Goal: Task Accomplishment & Management: Use online tool/utility

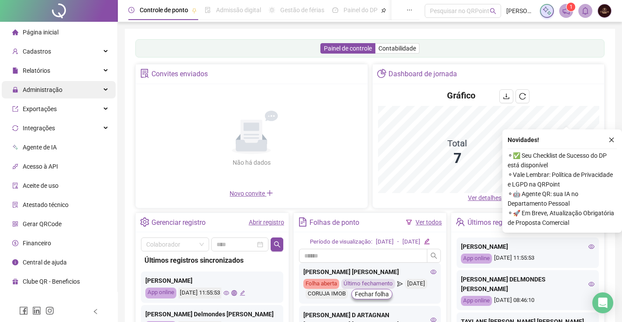
click at [30, 90] on span "Administração" at bounding box center [43, 89] width 40 height 7
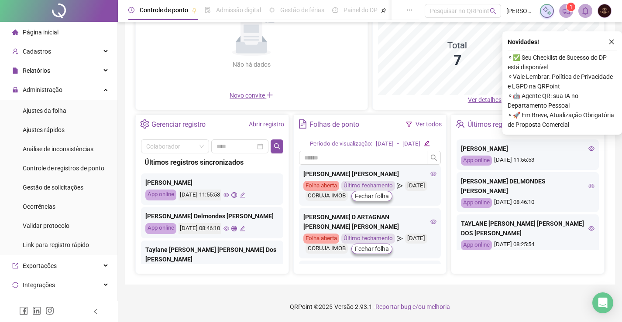
scroll to position [106, 0]
click at [59, 108] on span "Ajustes da folha" at bounding box center [45, 110] width 44 height 7
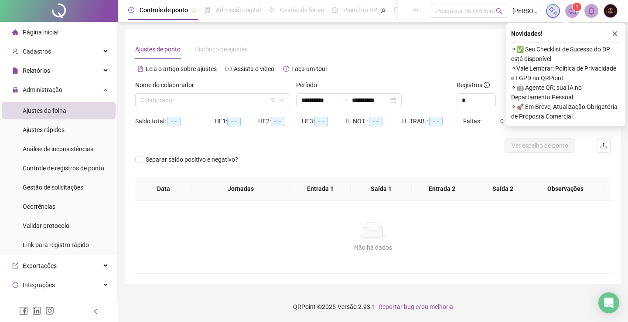
type input "**********"
click at [192, 97] on input "search" at bounding box center [208, 100] width 136 height 13
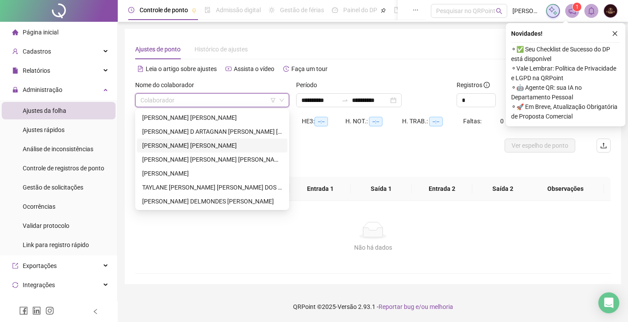
click at [188, 143] on div "[PERSON_NAME] [PERSON_NAME]" at bounding box center [212, 146] width 140 height 10
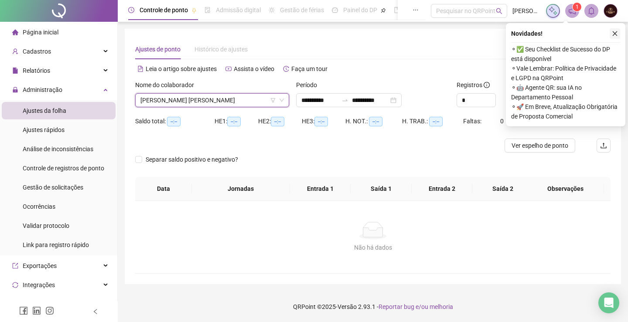
click at [615, 34] on icon "close" at bounding box center [615, 34] width 6 height 6
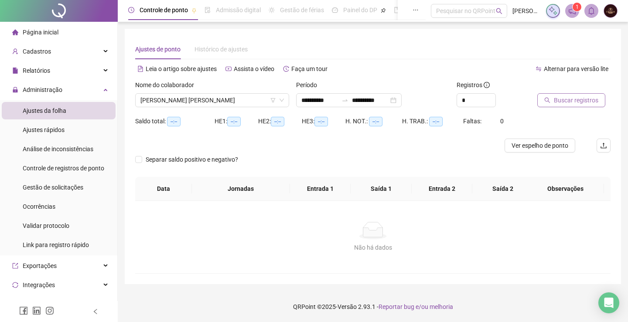
click at [584, 99] on span "Buscar registros" at bounding box center [576, 101] width 44 height 10
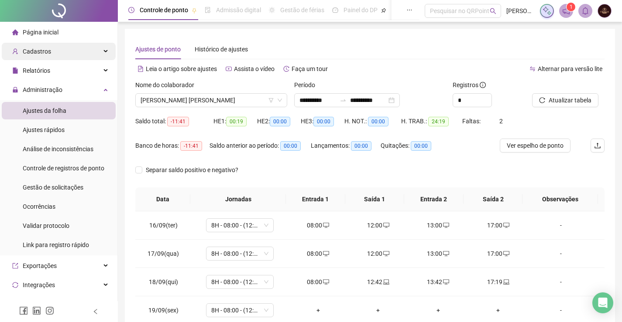
click at [50, 53] on div "Cadastros" at bounding box center [59, 51] width 114 height 17
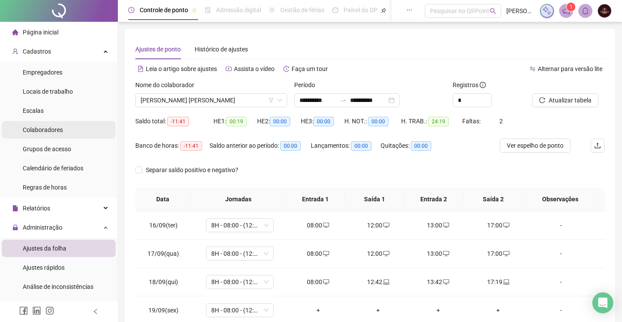
click at [43, 123] on div "Colaboradores" at bounding box center [43, 129] width 40 height 17
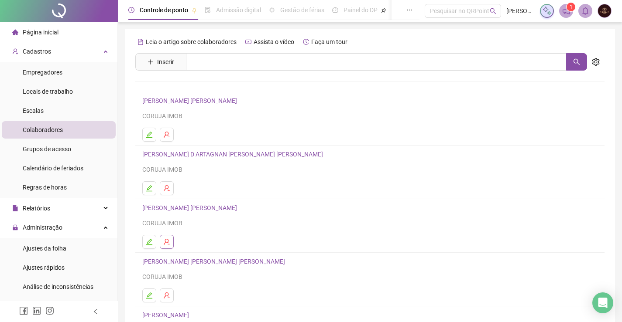
click at [171, 239] on button "button" at bounding box center [167, 242] width 14 height 14
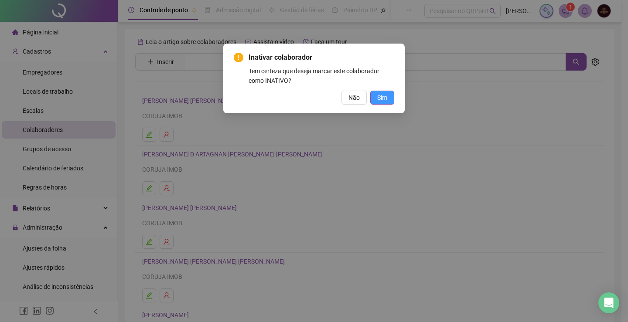
click at [378, 99] on span "Sim" at bounding box center [382, 98] width 10 height 10
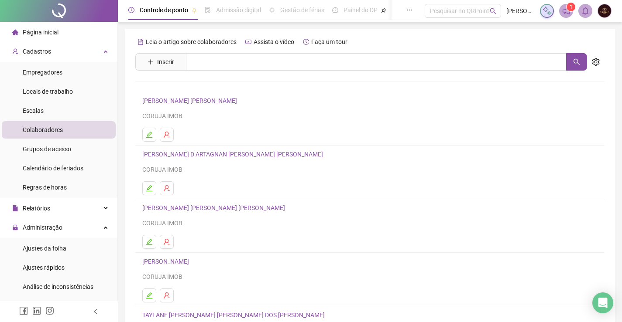
click at [50, 35] on span "Página inicial" at bounding box center [41, 32] width 36 height 7
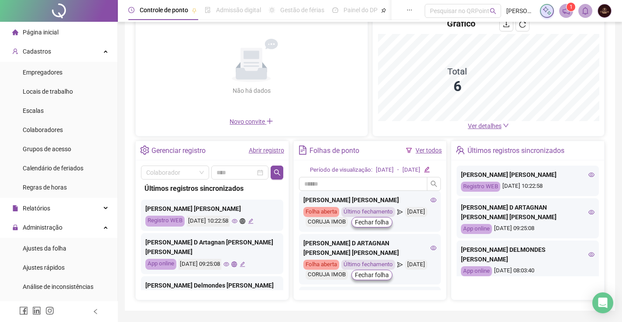
scroll to position [107, 0]
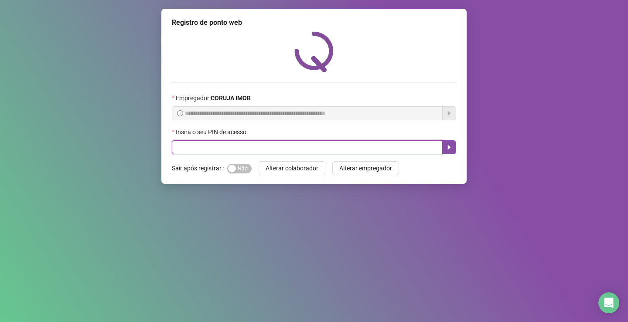
click at [210, 148] on input "text" at bounding box center [307, 147] width 271 height 14
type input "*****"
click at [448, 147] on icon "caret-right" at bounding box center [449, 147] width 3 height 5
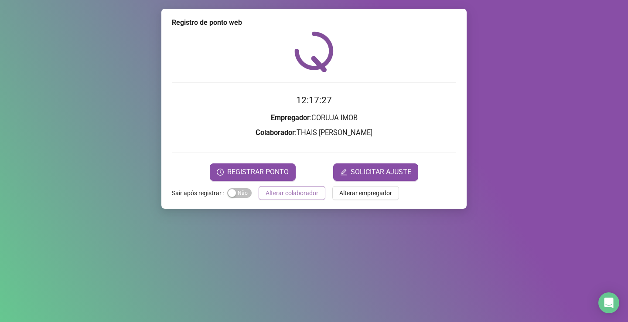
click at [281, 171] on span "REGISTRAR PONTO" at bounding box center [257, 172] width 61 height 10
